Goal: Transaction & Acquisition: Purchase product/service

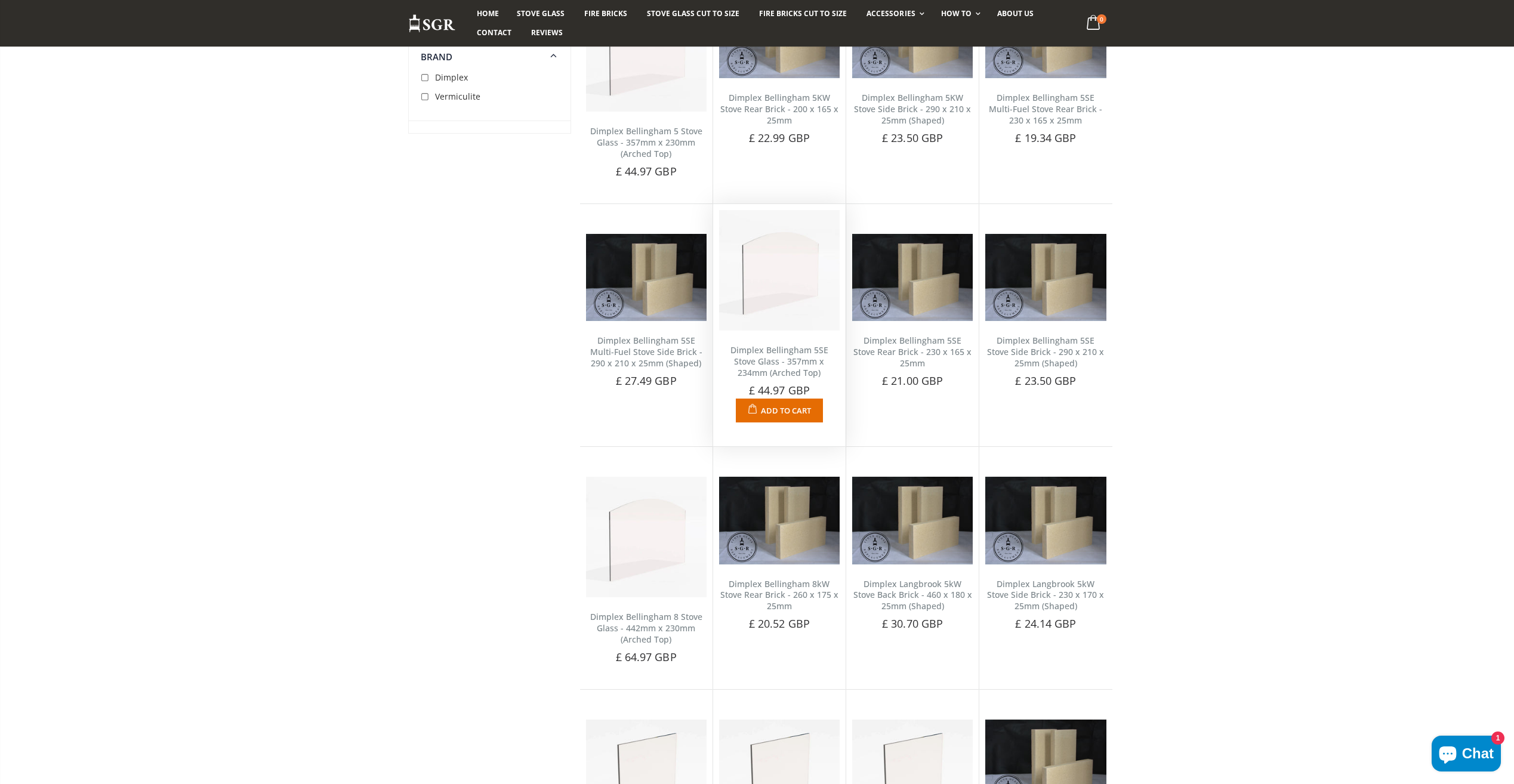
scroll to position [198, 0]
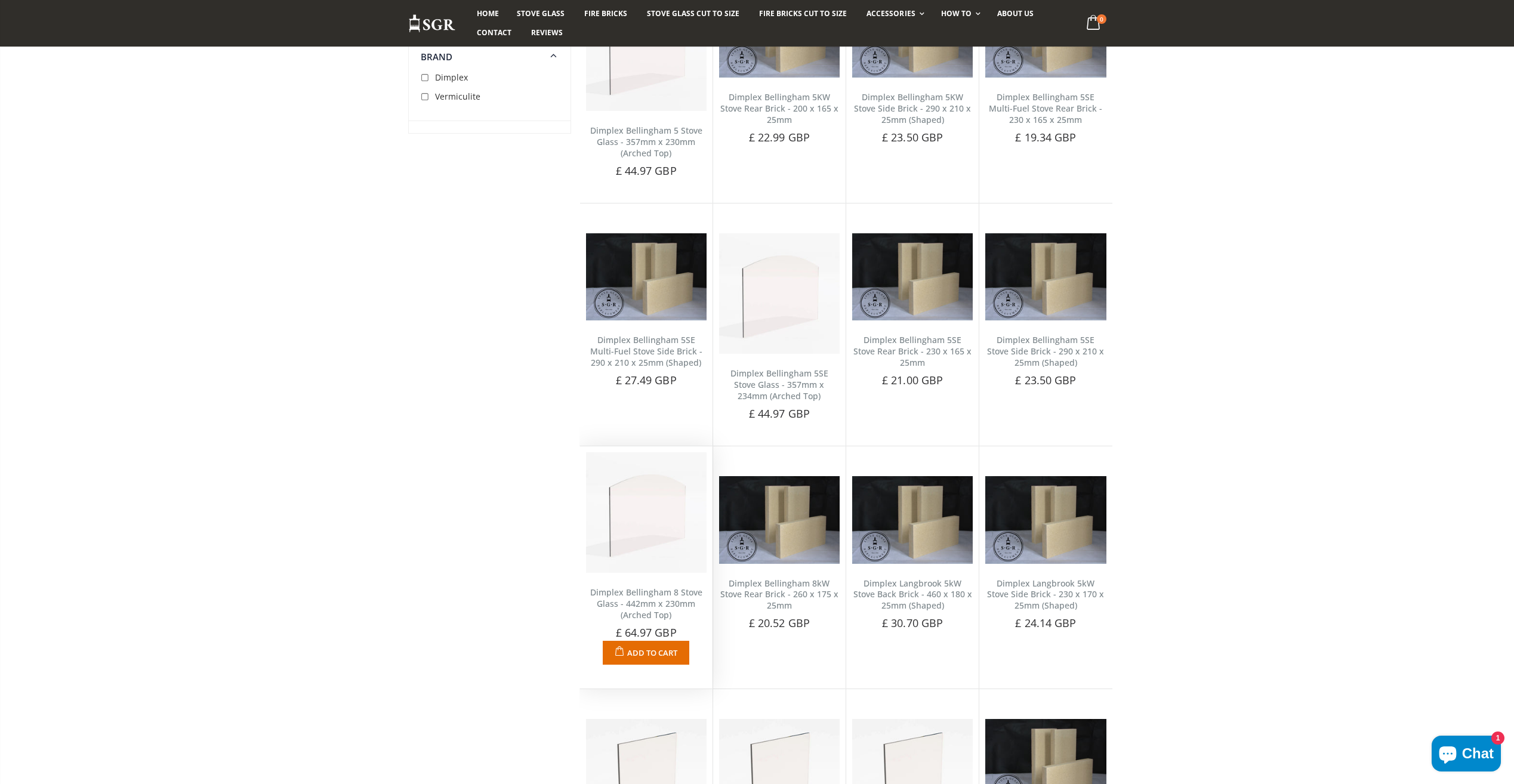
click at [650, 650] on span "Add to Cart" at bounding box center [652, 653] width 50 height 11
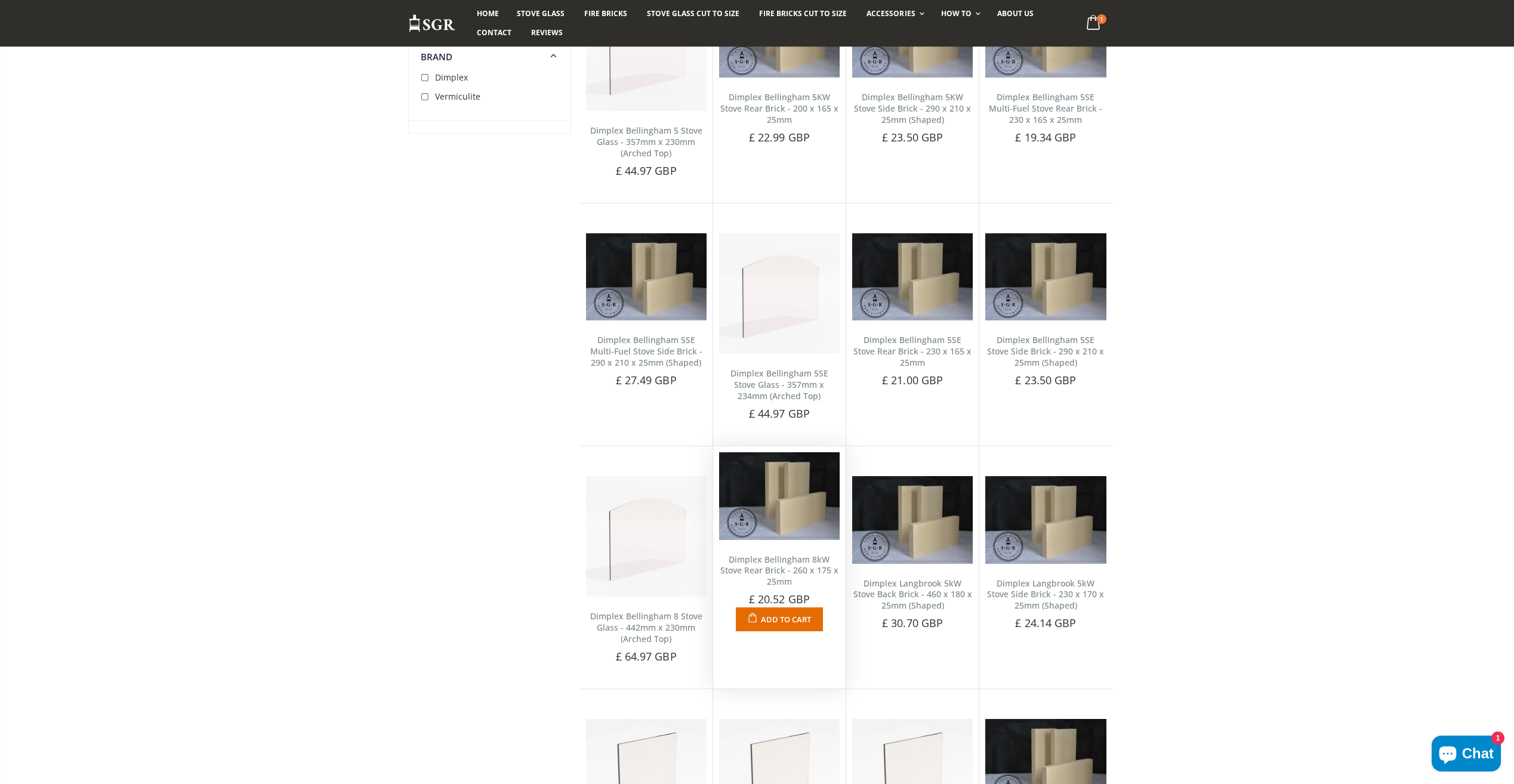
click at [794, 623] on span "Add to Cart" at bounding box center [786, 619] width 50 height 11
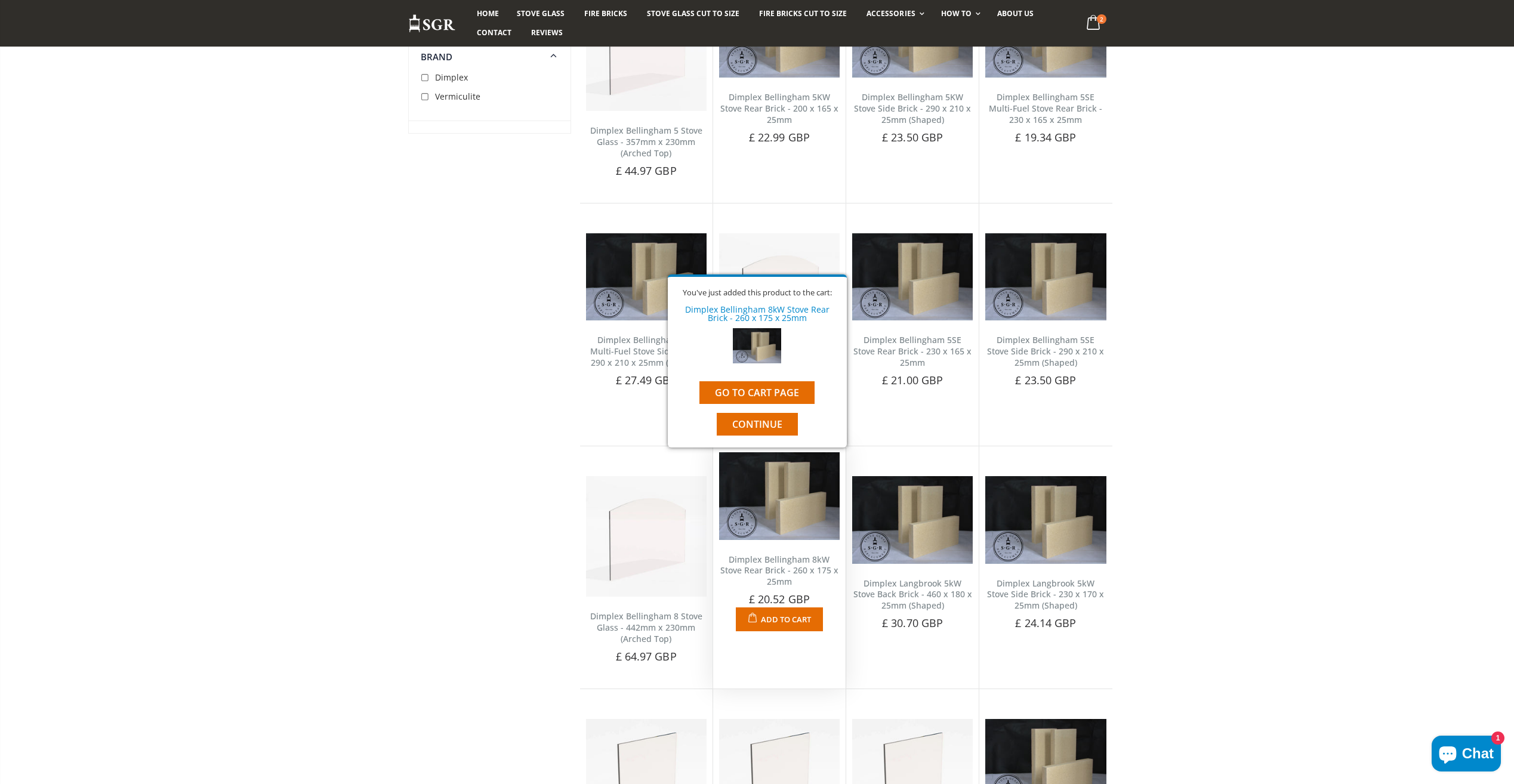
click at [794, 624] on span "Add to Cart" at bounding box center [786, 619] width 50 height 11
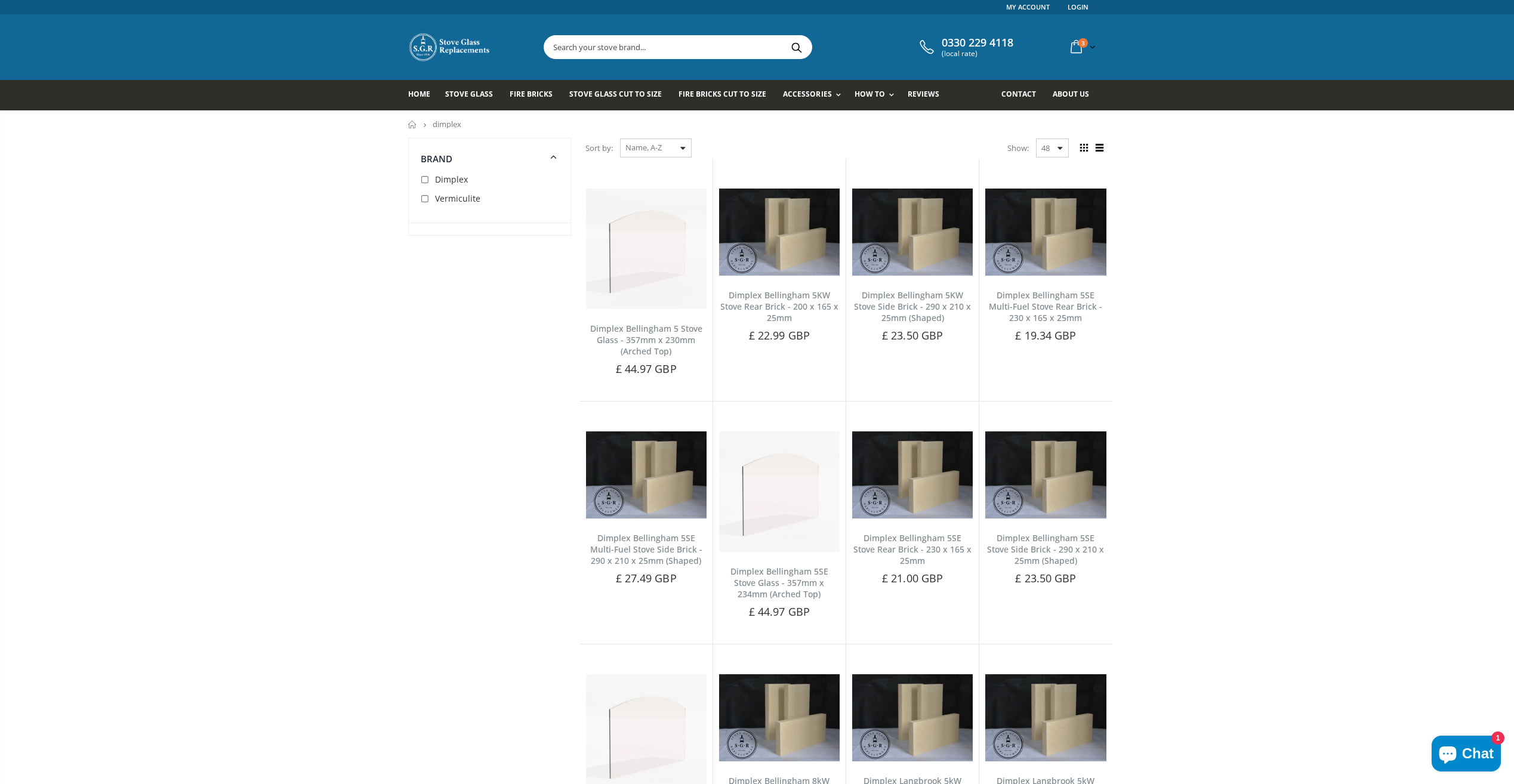
scroll to position [0, 0]
click at [745, 96] on span "Fire Bricks Cut To Size" at bounding box center [723, 94] width 87 height 10
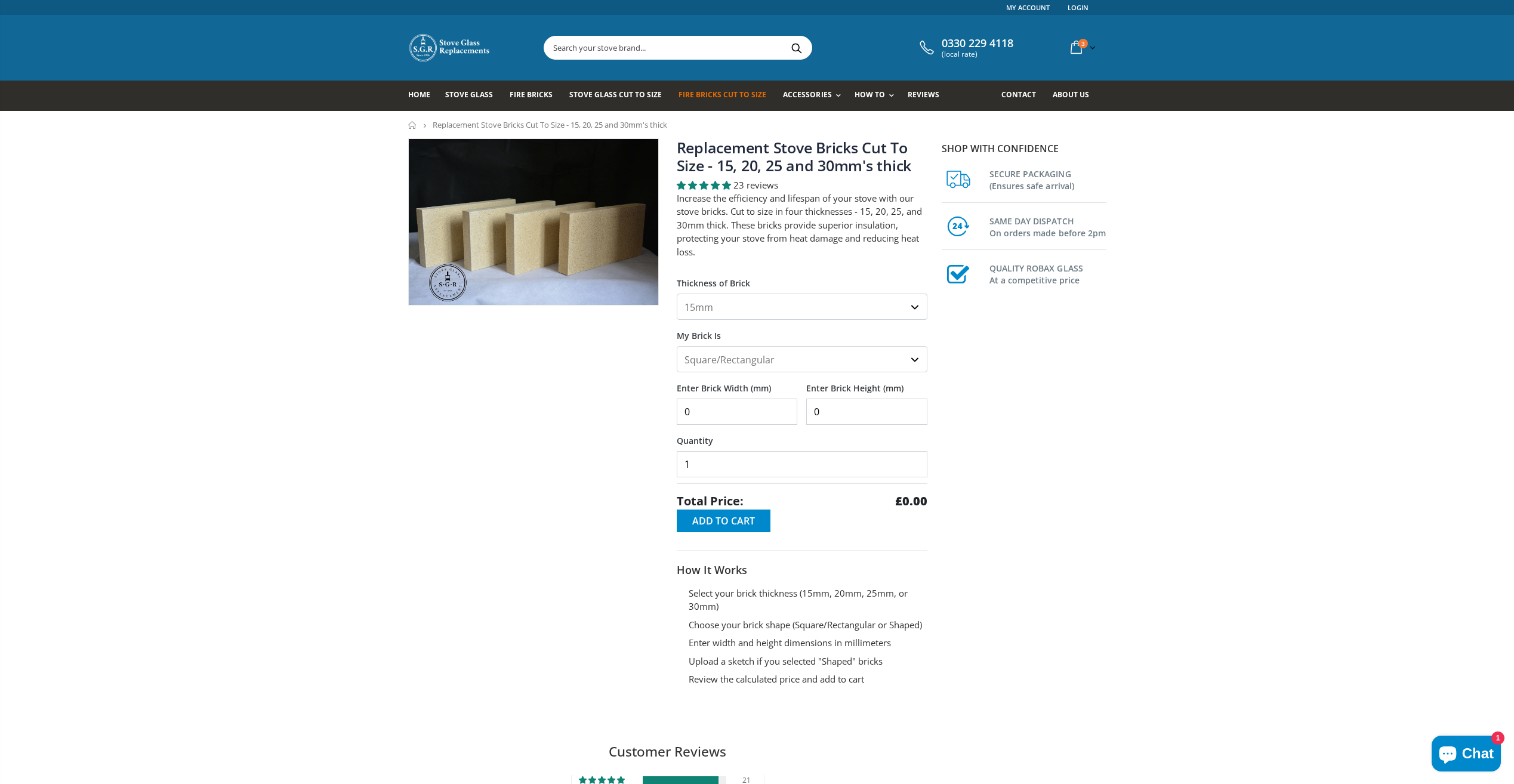
click at [730, 360] on select "Square/Rectangular Shaped (+£8)" at bounding box center [802, 359] width 251 height 27
click at [748, 290] on div "Thickness of Brick 15mm 20mm 25mm 30mm" at bounding box center [802, 293] width 251 height 52
type input "1"
click at [781, 404] on input "1" at bounding box center [737, 412] width 121 height 27
drag, startPoint x: 885, startPoint y: 227, endPoint x: 695, endPoint y: 250, distance: 191.4
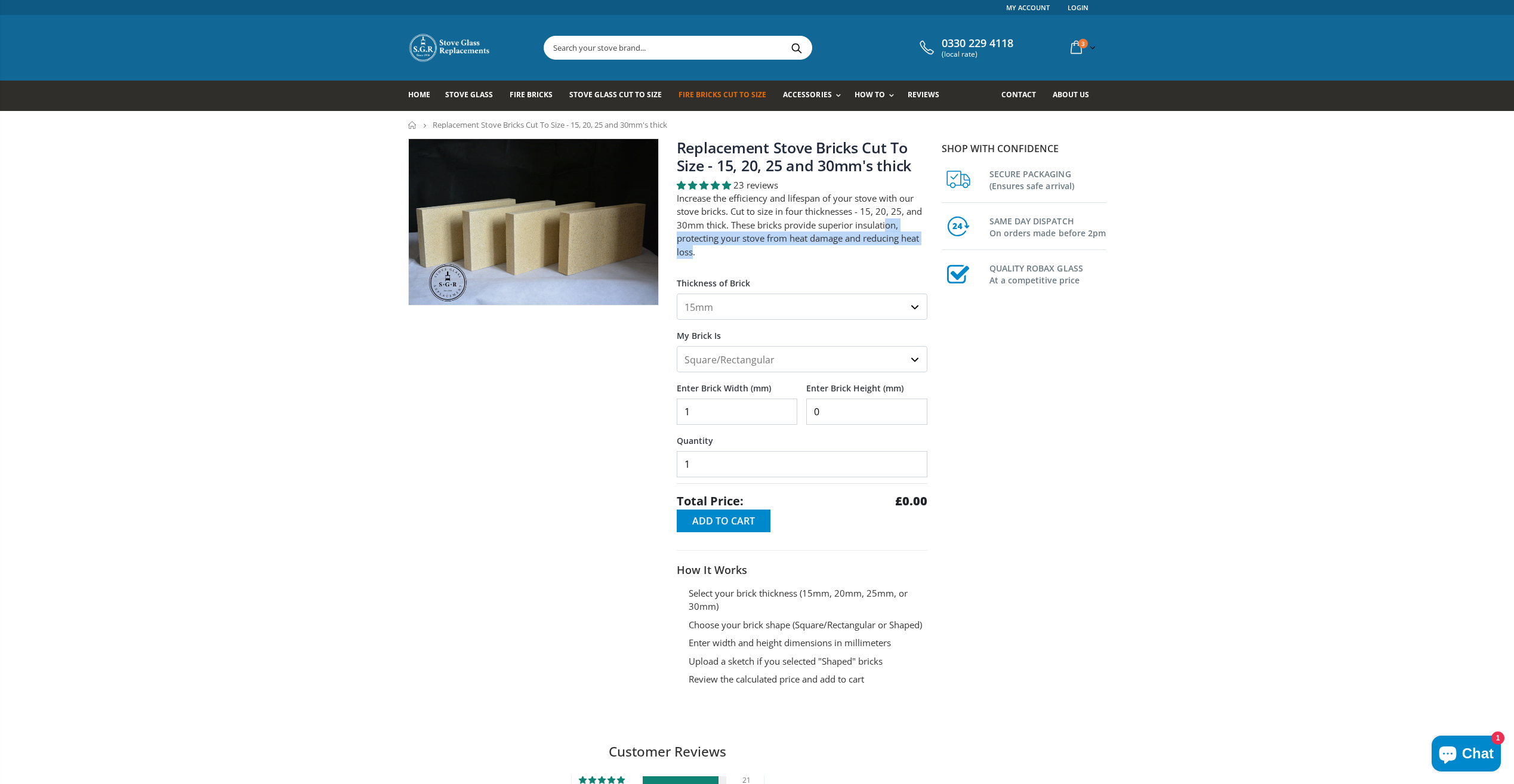
click at [695, 249] on p "Increase the efficiency and lifespan of your stove with our stove bricks. Cut t…" at bounding box center [802, 225] width 251 height 67
click at [878, 622] on li "Choose your brick shape (Square/Rectangular or Shaped)" at bounding box center [809, 625] width 239 height 14
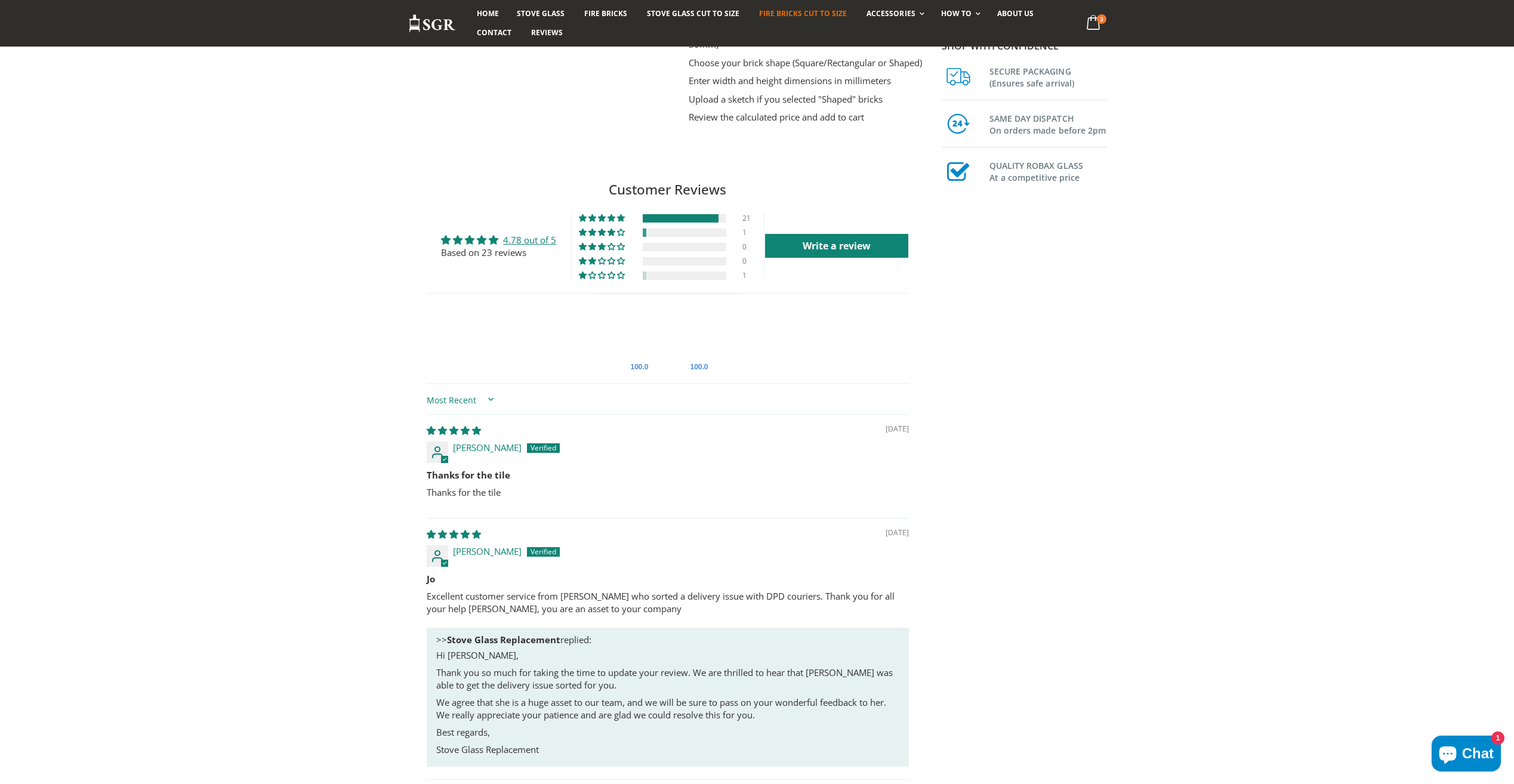
scroll to position [577, 0]
